Goal: Find specific page/section

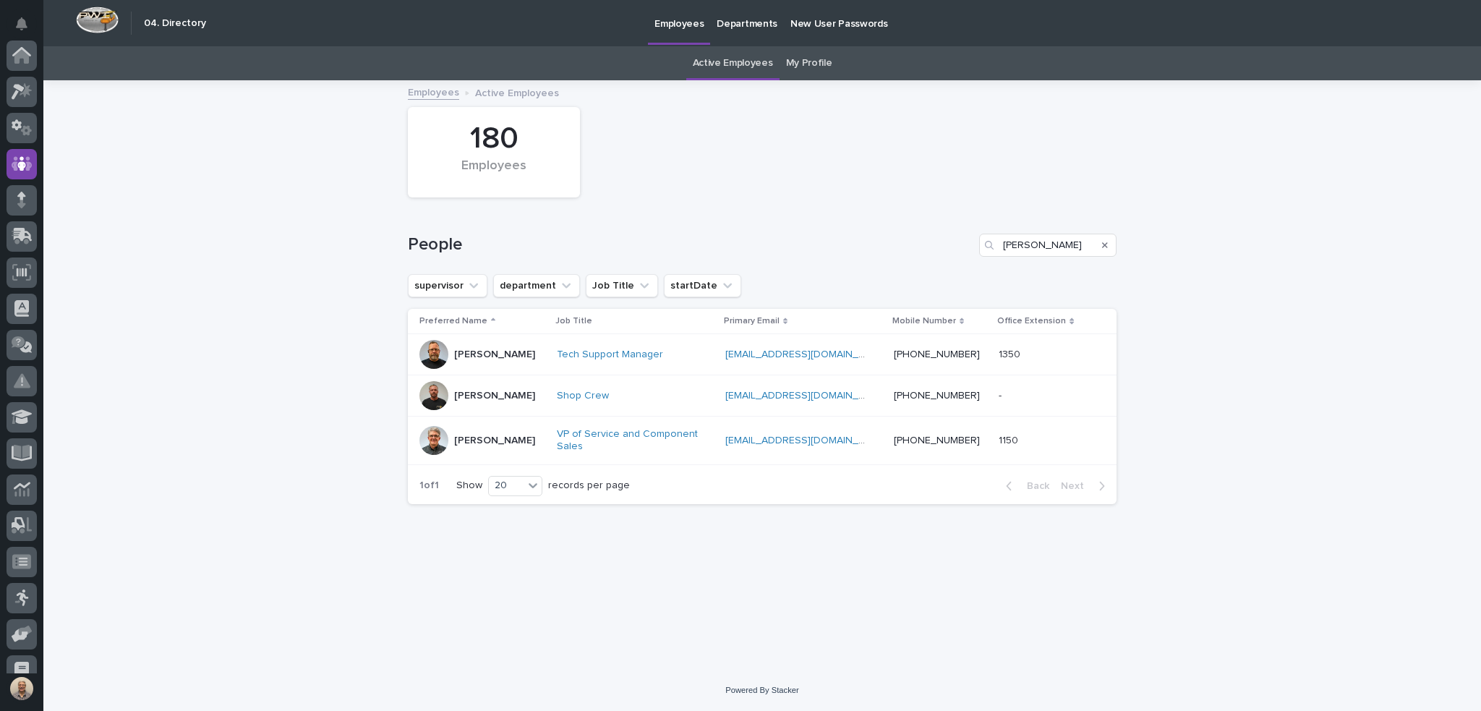
scroll to position [108, 0]
click at [1032, 246] on input "[PERSON_NAME]" at bounding box center [1047, 245] width 137 height 23
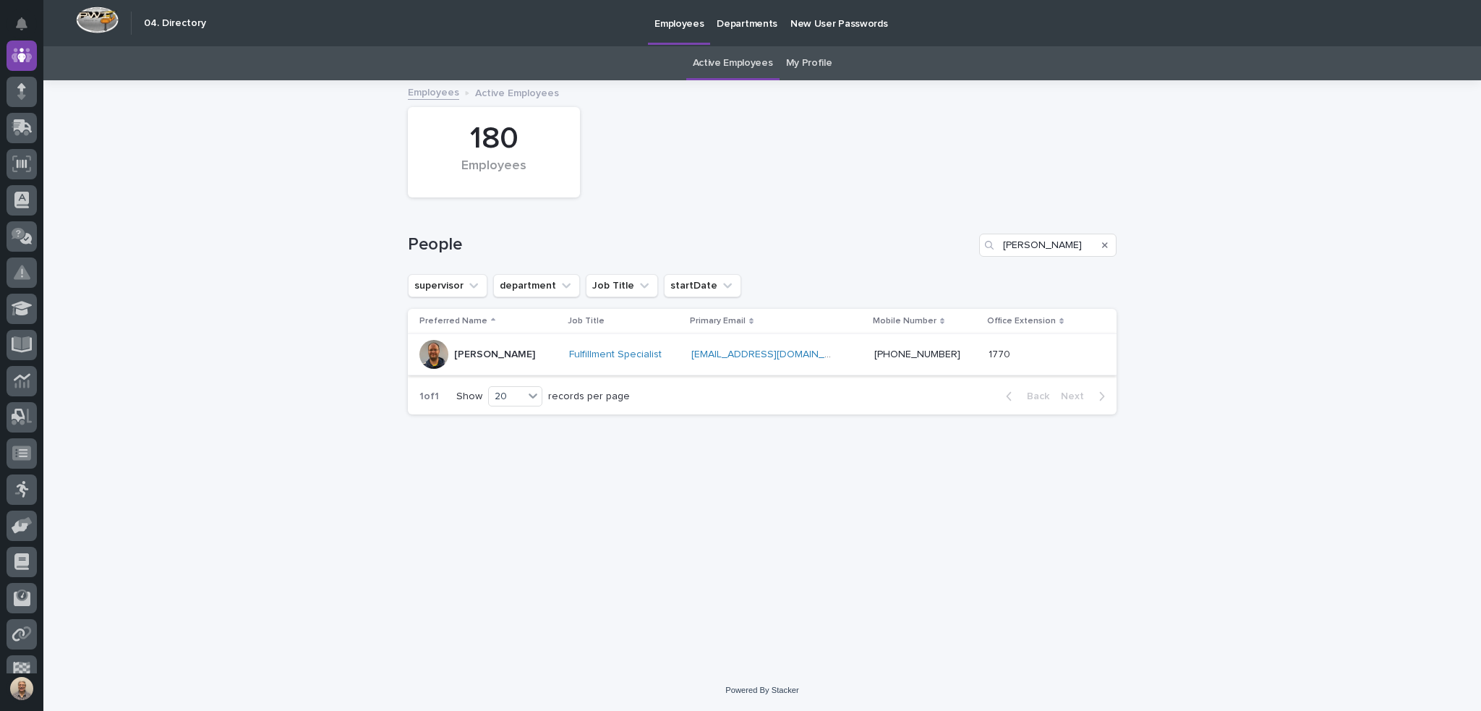
type input "[PERSON_NAME]"
click at [494, 346] on div "[PERSON_NAME]" at bounding box center [494, 353] width 81 height 15
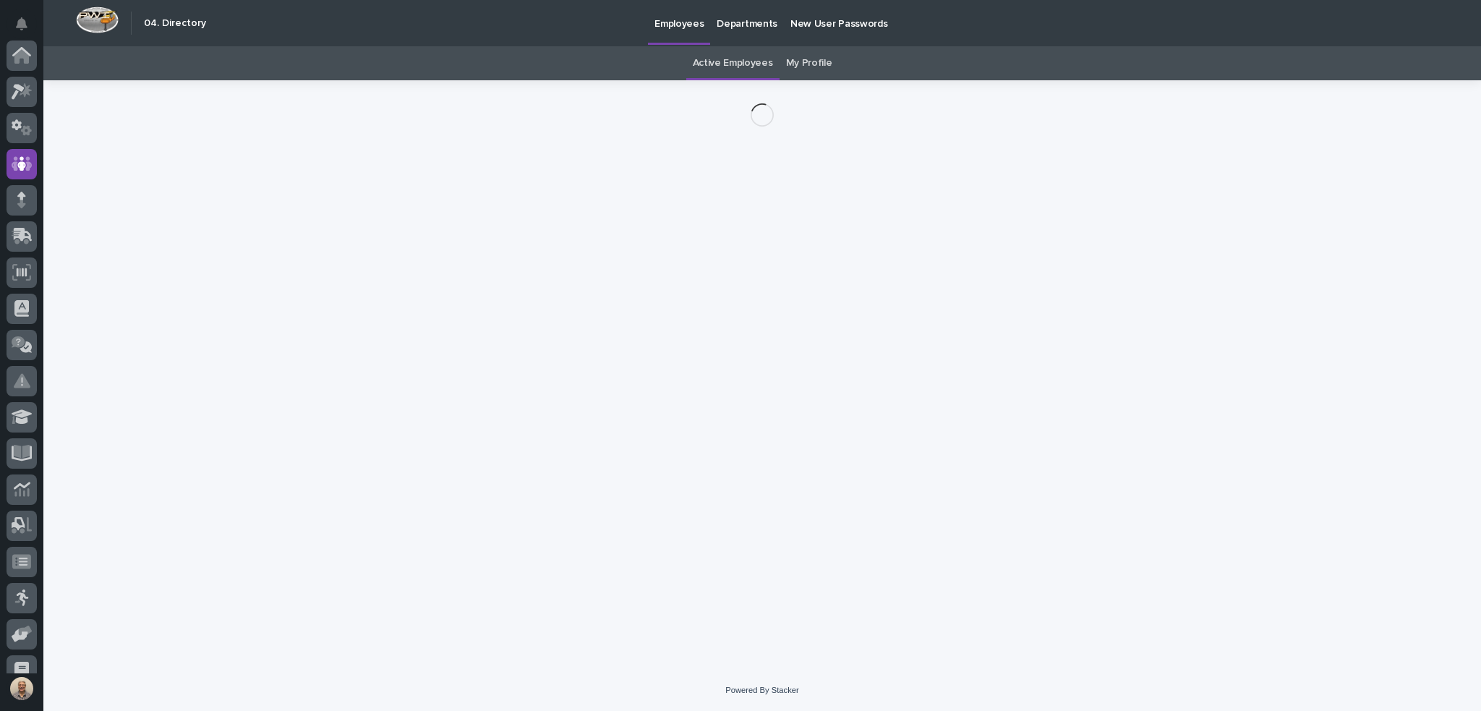
scroll to position [108, 0]
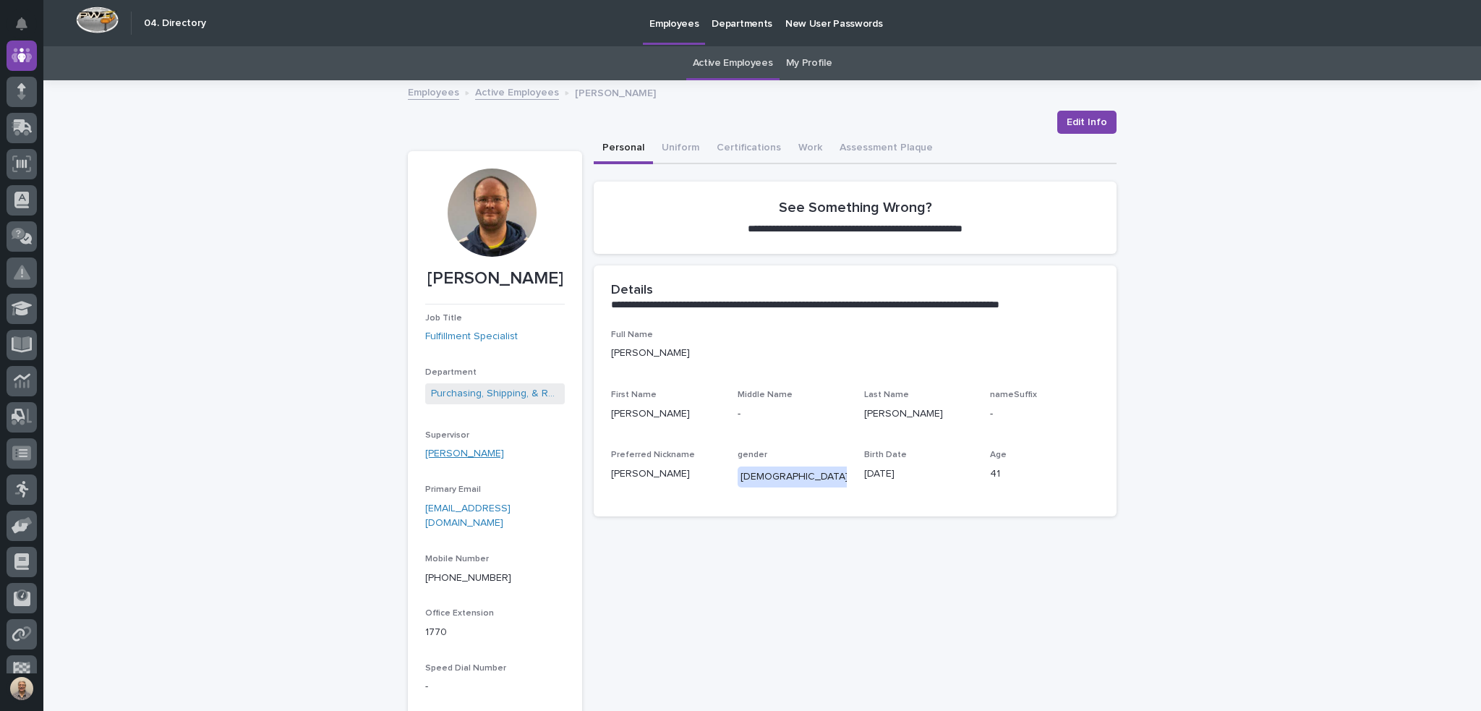
click at [471, 453] on link "[PERSON_NAME]" at bounding box center [464, 453] width 79 height 15
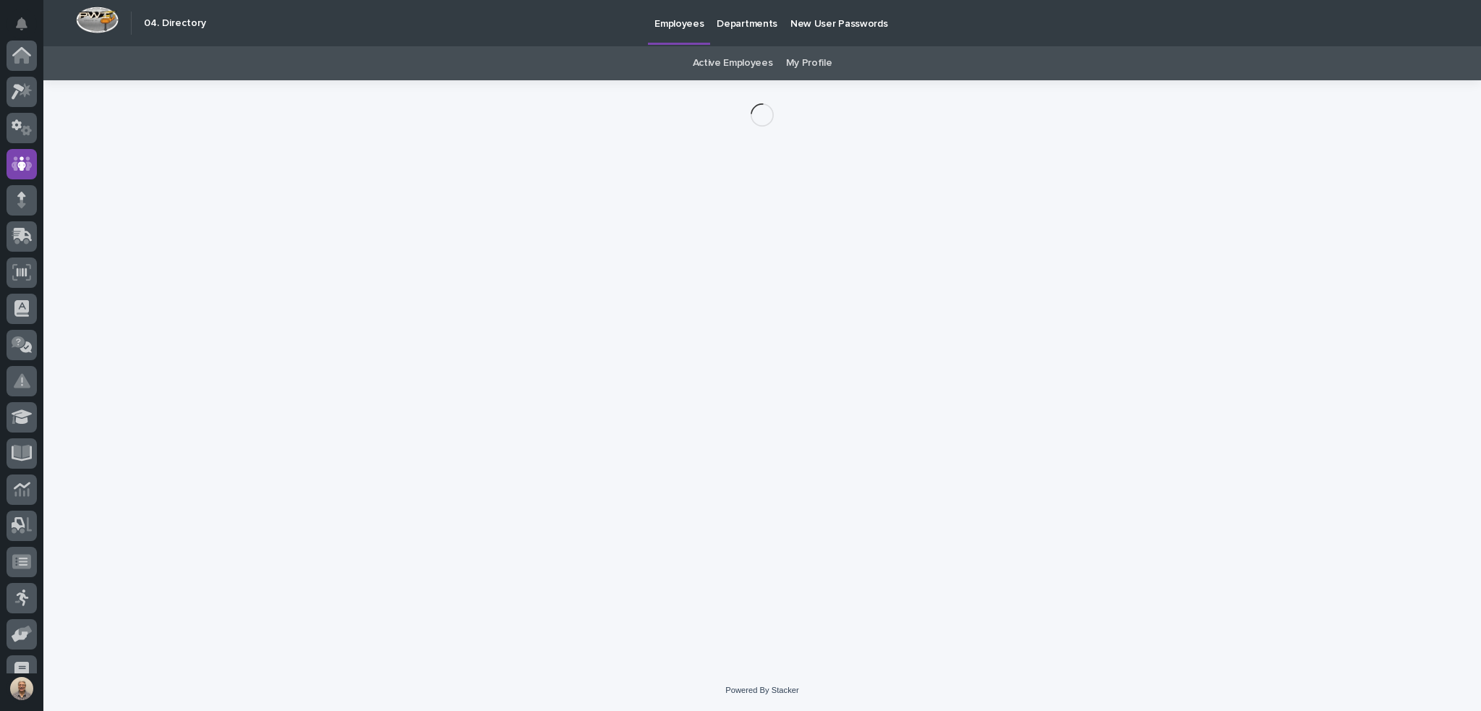
scroll to position [108, 0]
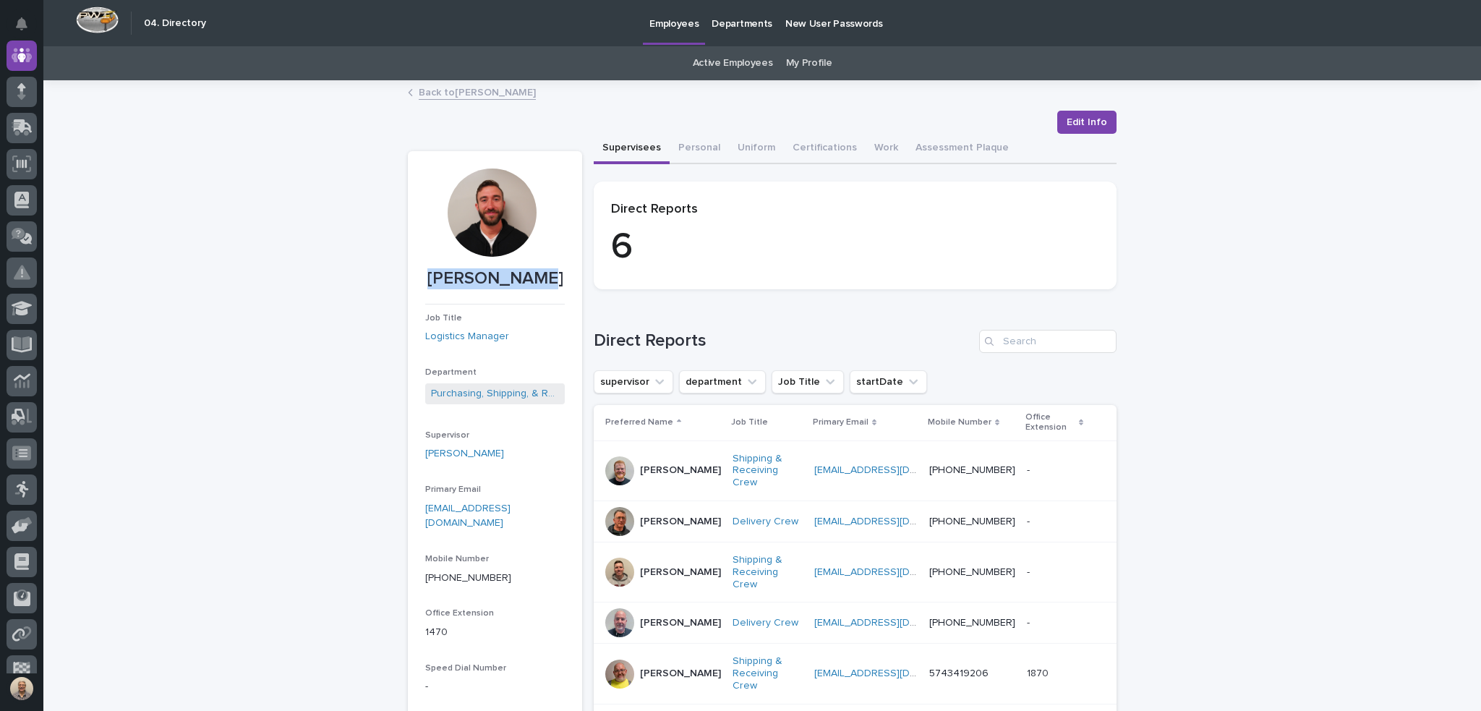
drag, startPoint x: 541, startPoint y: 277, endPoint x: 435, endPoint y: 284, distance: 105.8
click at [435, 284] on p "[PERSON_NAME]" at bounding box center [495, 278] width 140 height 21
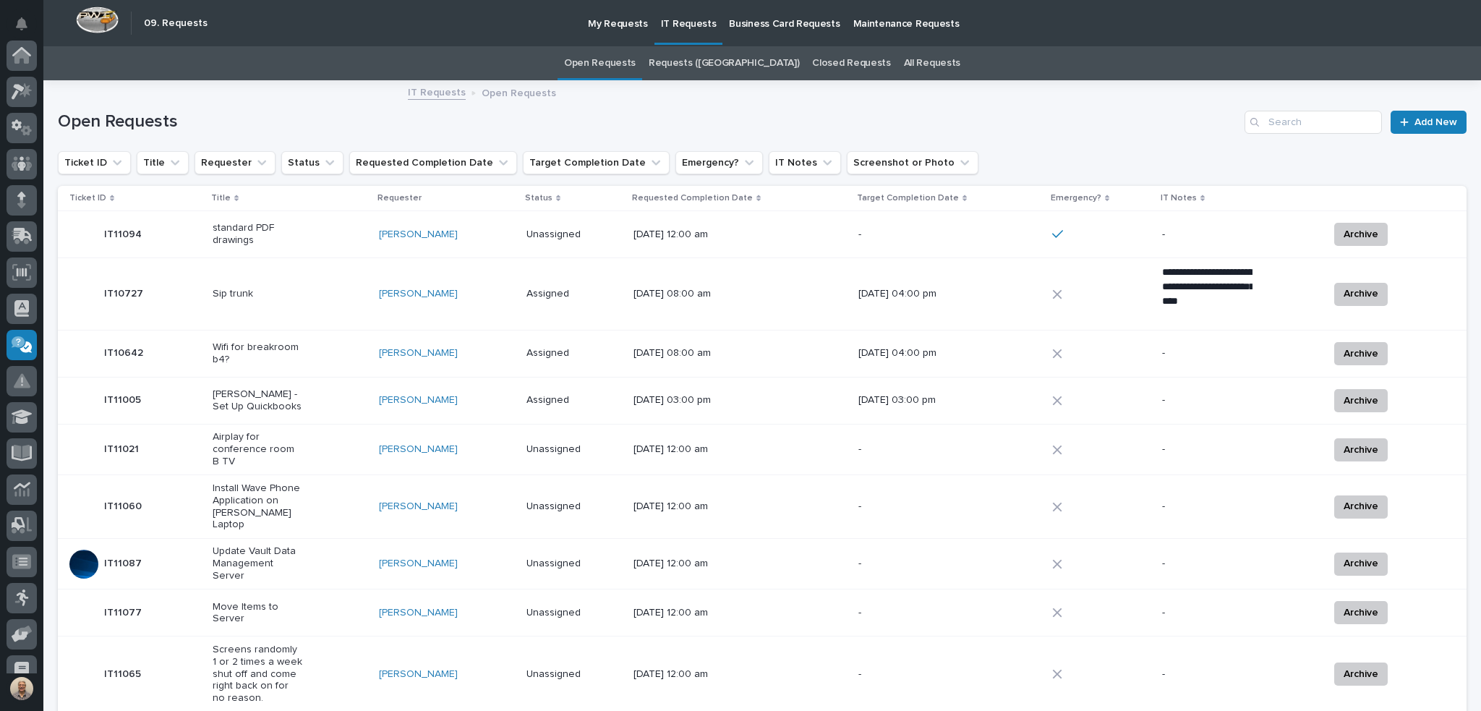
scroll to position [162, 0]
